Goal: Complete application form

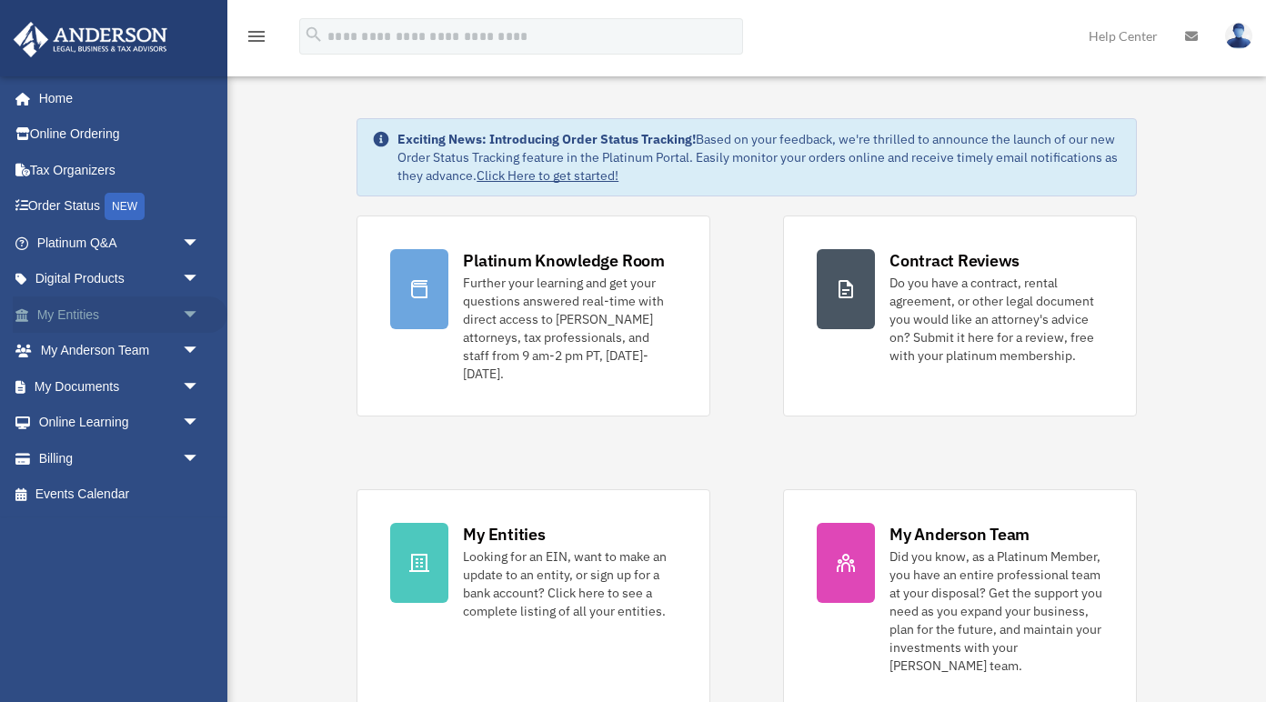
click at [83, 312] on link "My Entities arrow_drop_down" at bounding box center [120, 315] width 215 height 36
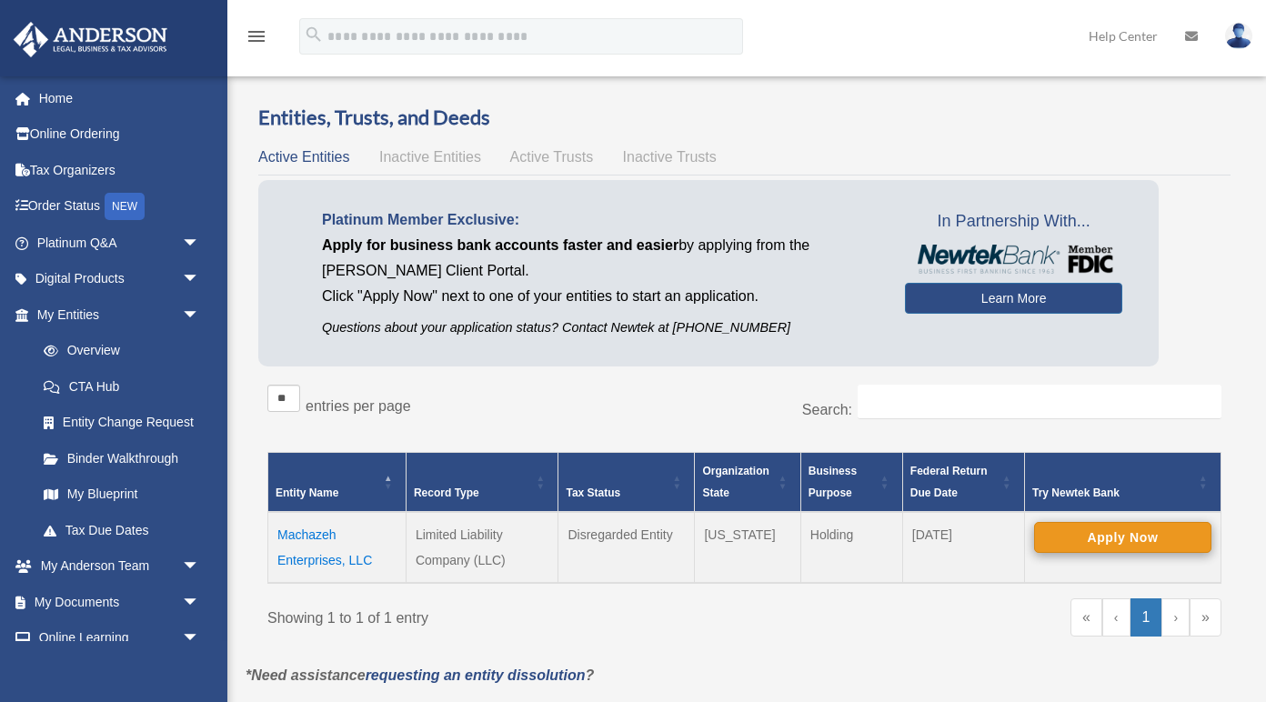
click at [1117, 522] on button "Apply Now" at bounding box center [1122, 537] width 177 height 31
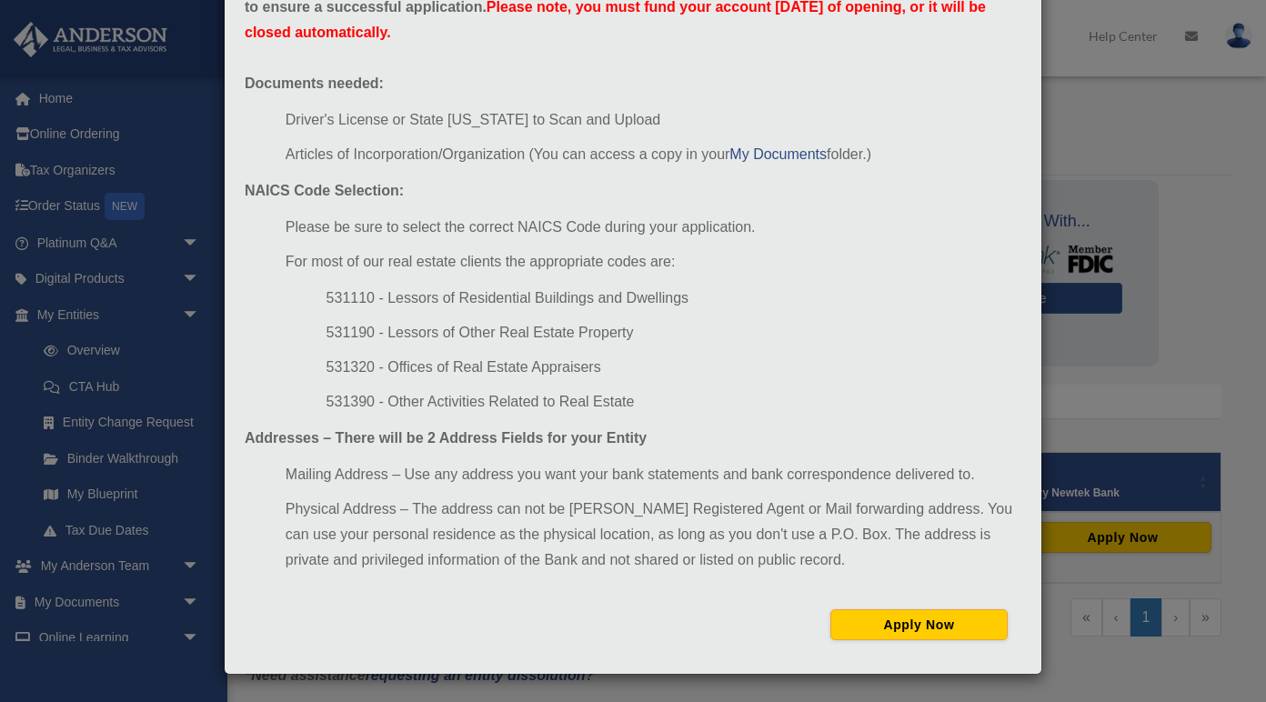
scroll to position [133, 0]
click at [900, 623] on button "Apply Now" at bounding box center [919, 625] width 177 height 31
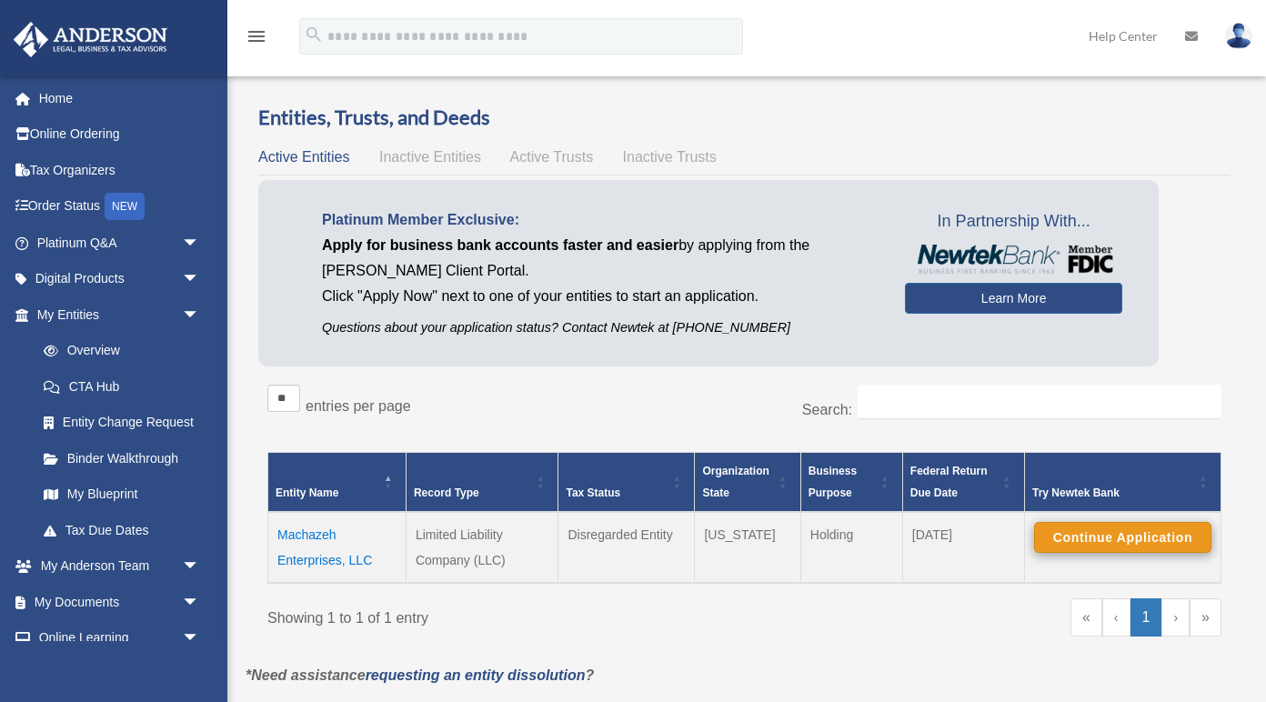
click at [1083, 542] on button "Continue Application" at bounding box center [1122, 537] width 177 height 31
click at [317, 532] on td "Machazeh Enterprises, LLC" at bounding box center [337, 547] width 138 height 71
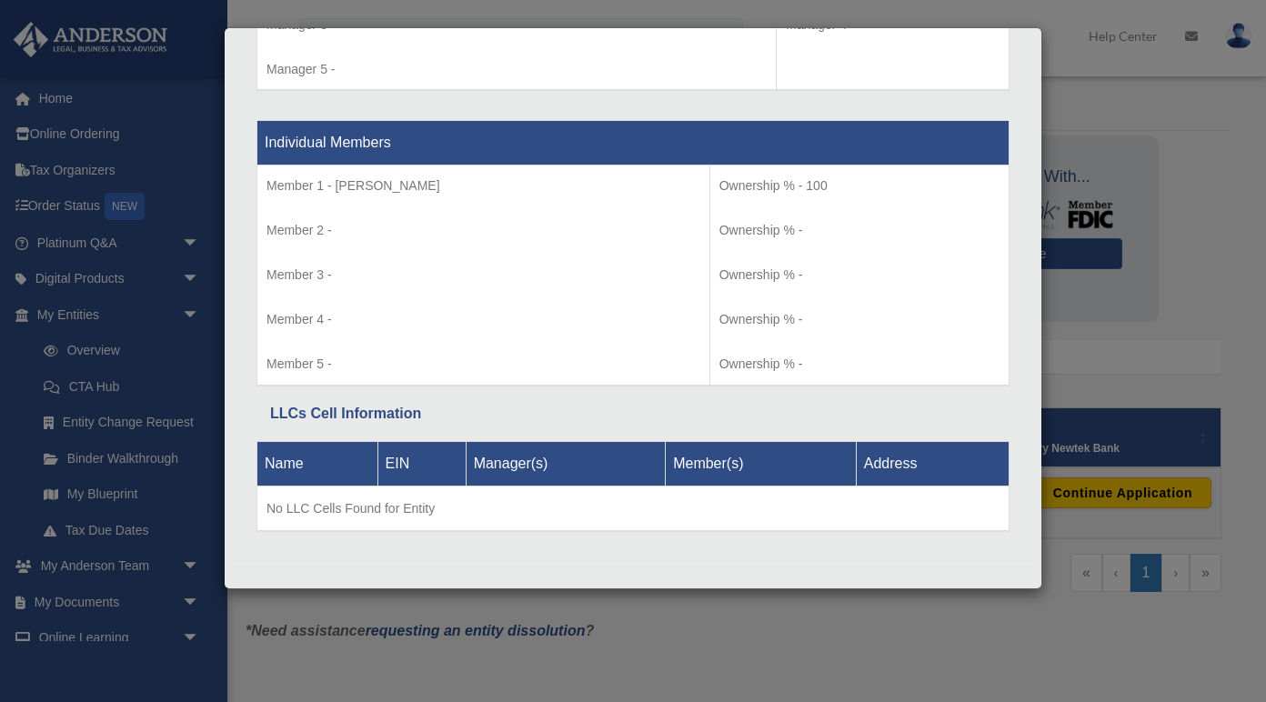
scroll to position [47, 0]
click at [969, 671] on div "Details × Articles Sent Organizational Date" at bounding box center [633, 351] width 1266 height 702
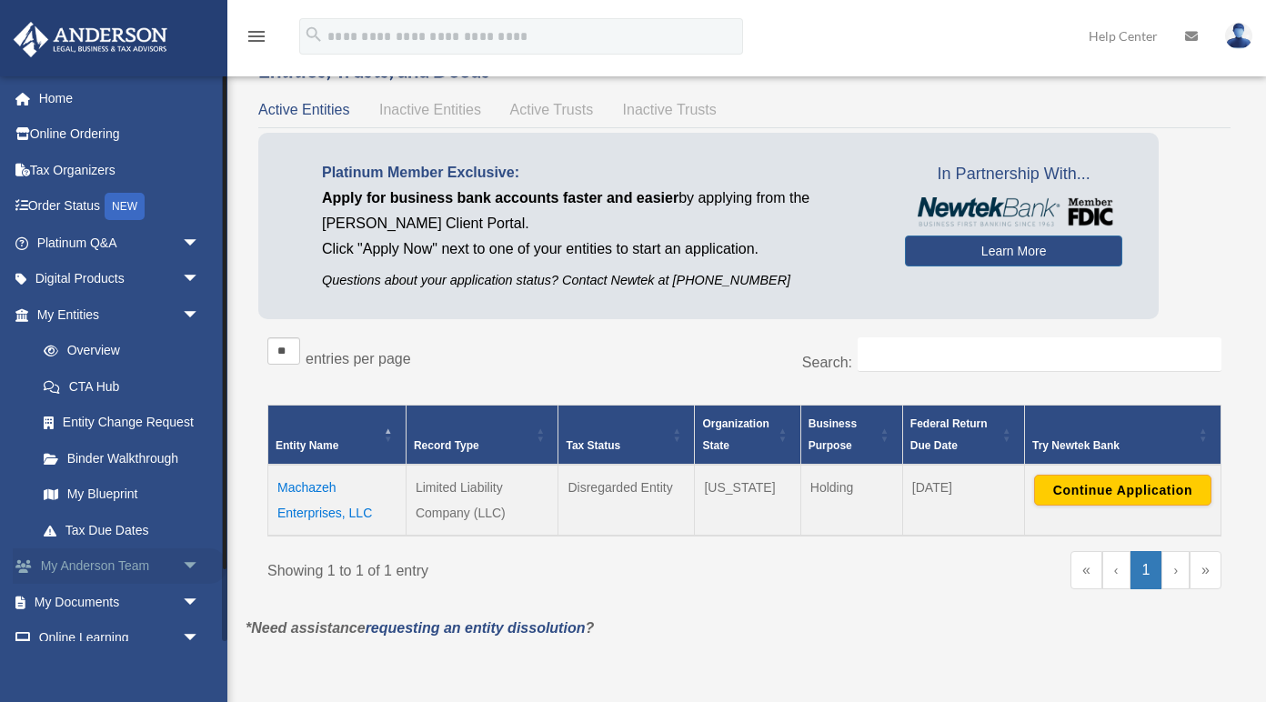
click at [106, 554] on link "My Anderson Team arrow_drop_down" at bounding box center [120, 567] width 215 height 36
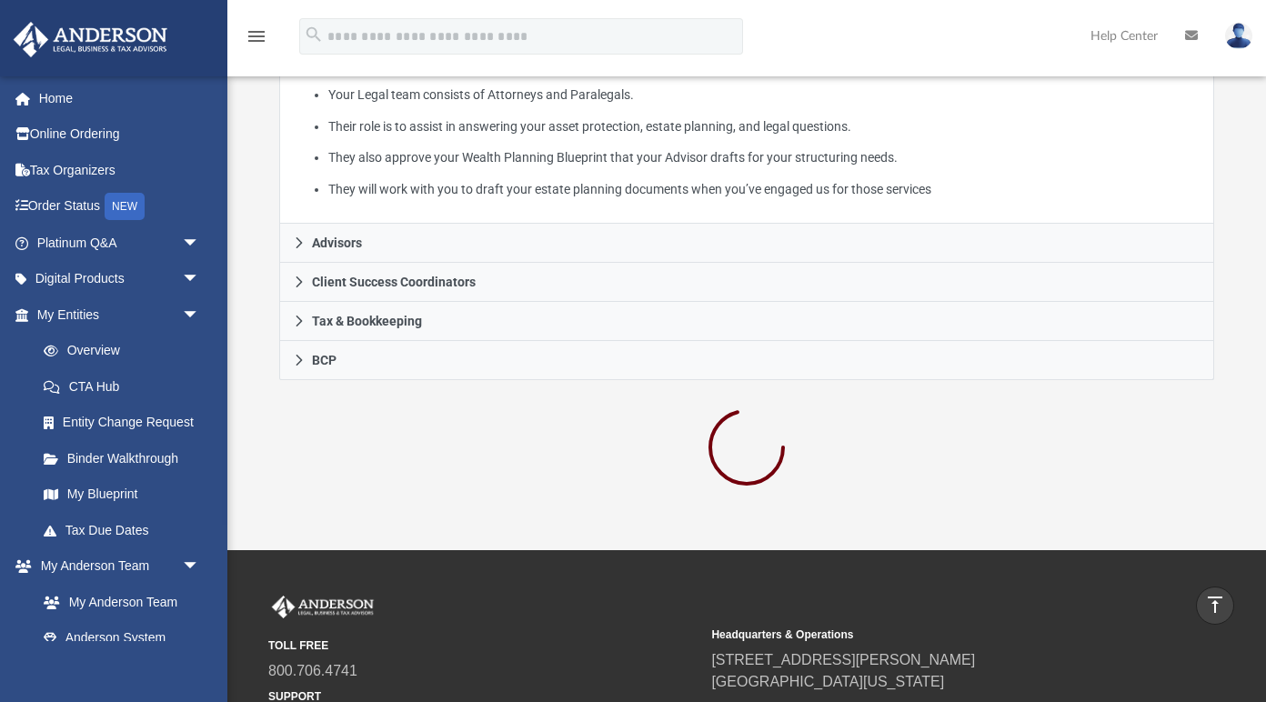
scroll to position [417, 0]
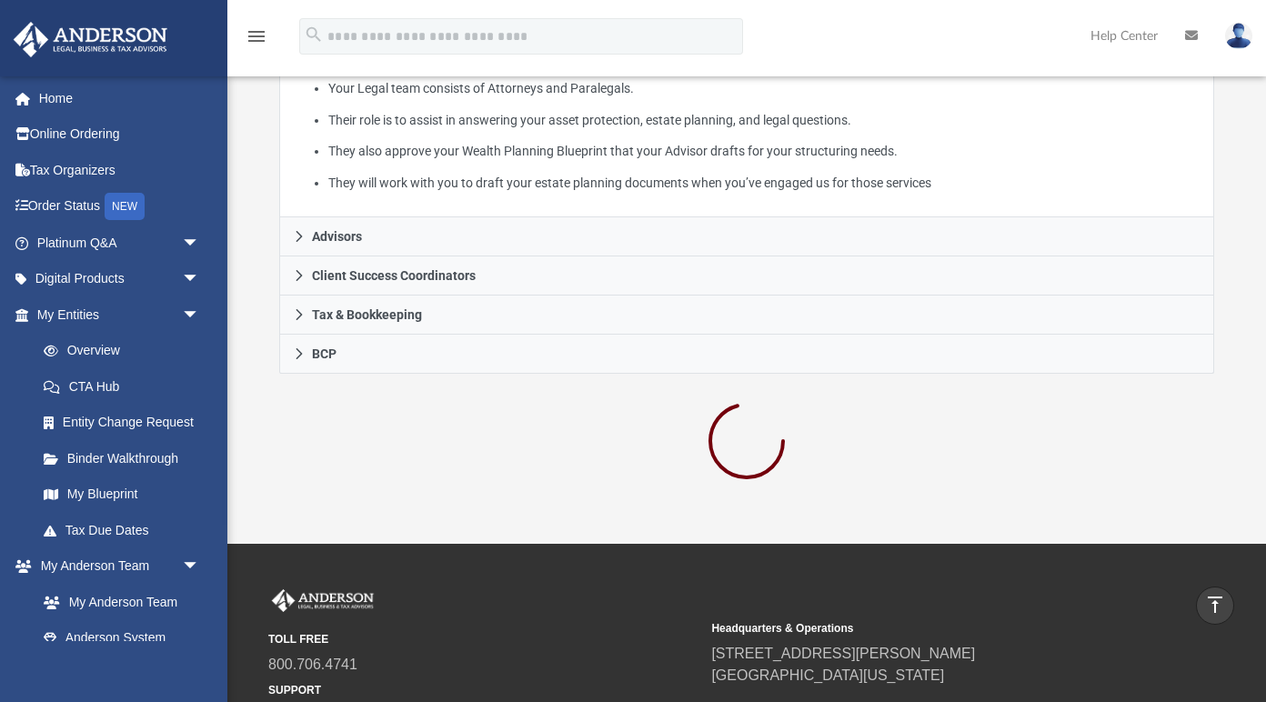
click at [1105, 188] on li "They will work with you to draft your estate planning documents when you’ve eng…" at bounding box center [764, 183] width 873 height 23
